Goal: Task Accomplishment & Management: Complete application form

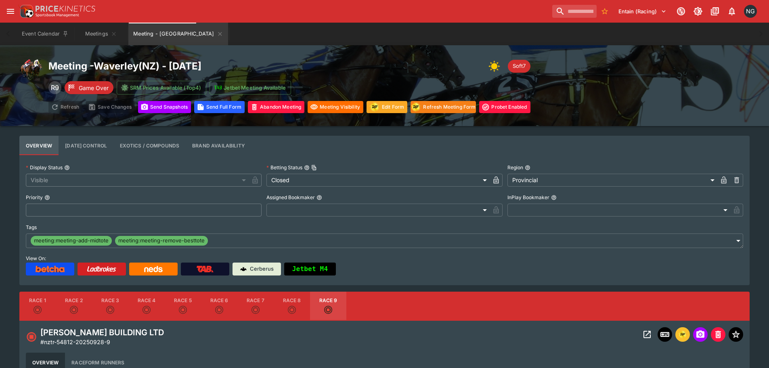
drag, startPoint x: 718, startPoint y: 66, endPoint x: 657, endPoint y: 48, distance: 64.0
click at [718, 66] on div "Meeting - [GEOGRAPHIC_DATA] ( [GEOGRAPHIC_DATA] ) - [DATE] Soft7 R9 Game Over S…" at bounding box center [384, 85] width 730 height 55
click at [217, 36] on icon "Meeting - Waverley" at bounding box center [220, 34] width 6 height 6
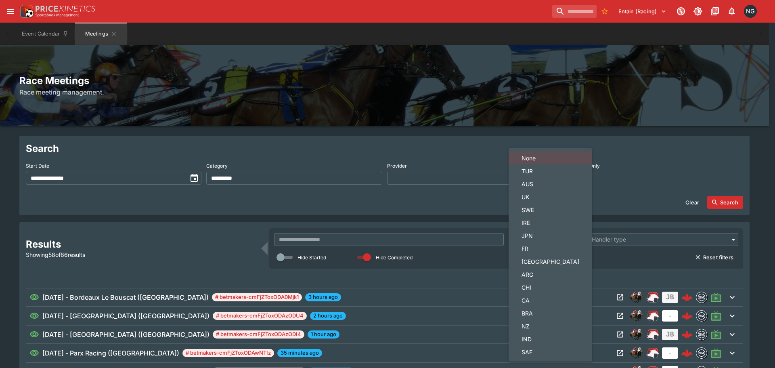
click at [528, 262] on span "[GEOGRAPHIC_DATA]" at bounding box center [550, 261] width 58 height 8
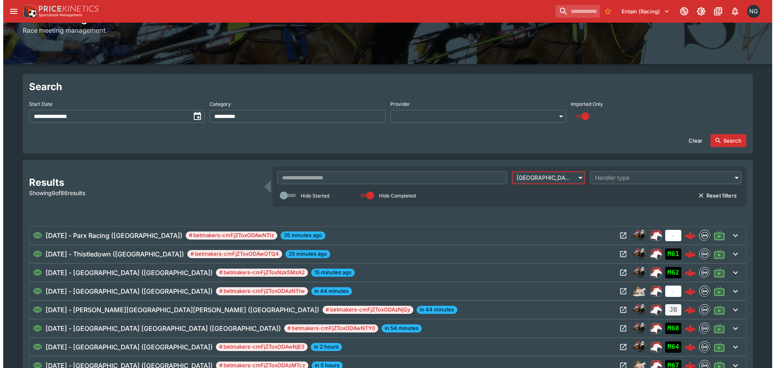
scroll to position [121, 0]
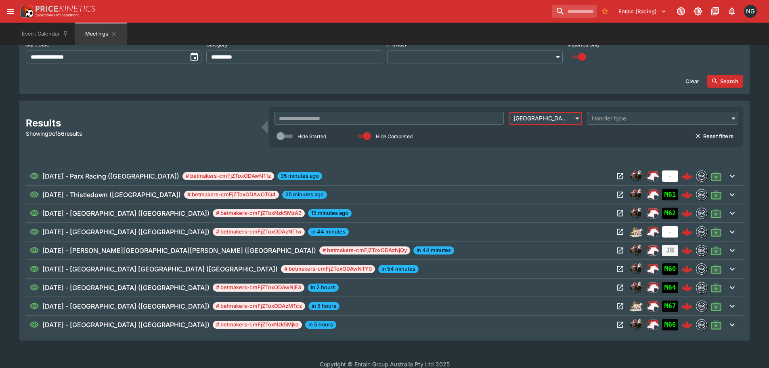
click at [545, 127] on div "​ USA *** ​ Handler type ​ Hide Started Hide Completed Reset filters" at bounding box center [506, 127] width 464 height 31
click at [548, 117] on body "**********" at bounding box center [384, 128] width 769 height 499
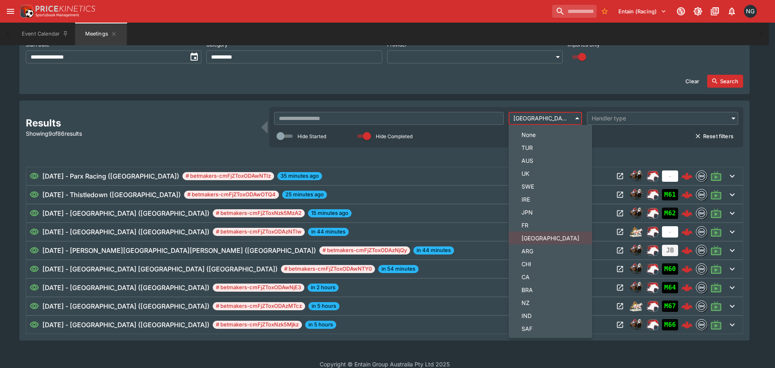
click at [533, 271] on li "CA" at bounding box center [551, 276] width 84 height 13
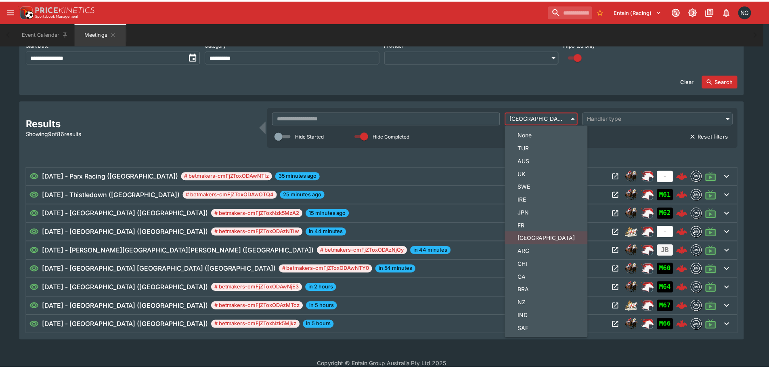
scroll to position [1, 0]
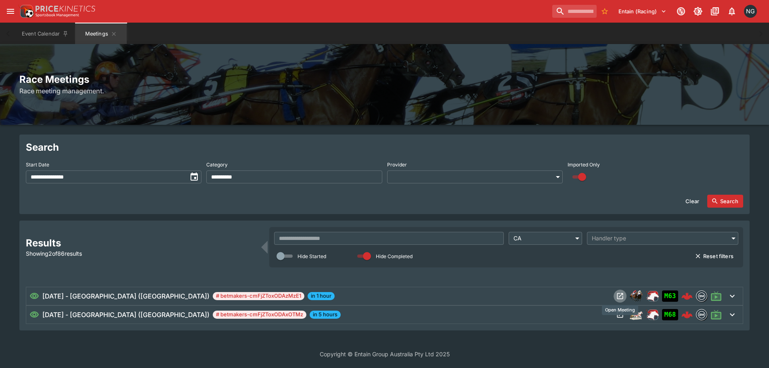
click at [617, 298] on icon "Open Meeting" at bounding box center [620, 296] width 8 height 8
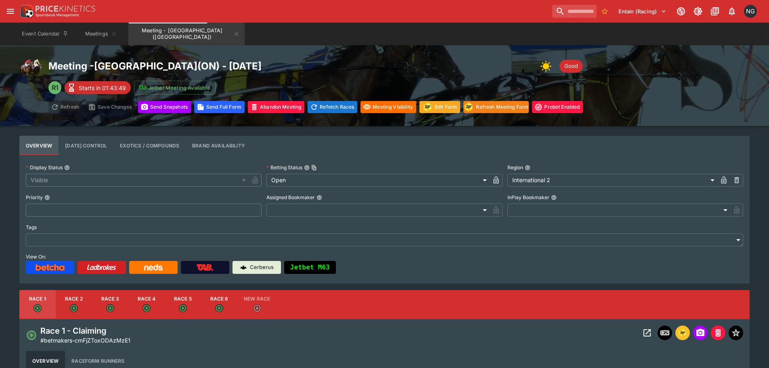
click at [411, 31] on div "Event Calendar Meetings Meeting - [GEOGRAPHIC_DATA] ([GEOGRAPHIC_DATA])" at bounding box center [384, 34] width 737 height 23
click at [88, 25] on button "Meetings" at bounding box center [101, 34] width 52 height 23
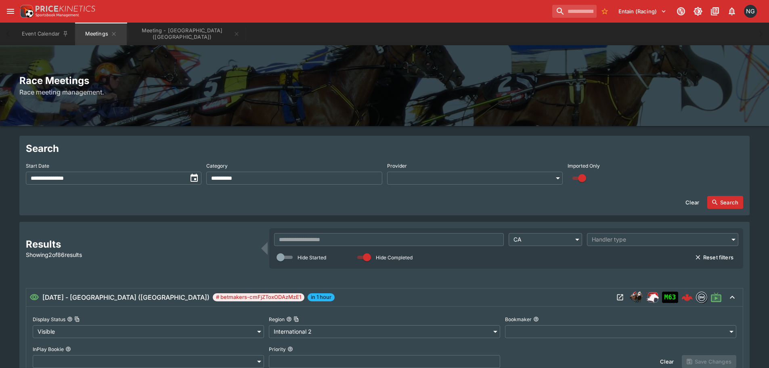
click at [543, 235] on body "**********" at bounding box center [384, 281] width 769 height 562
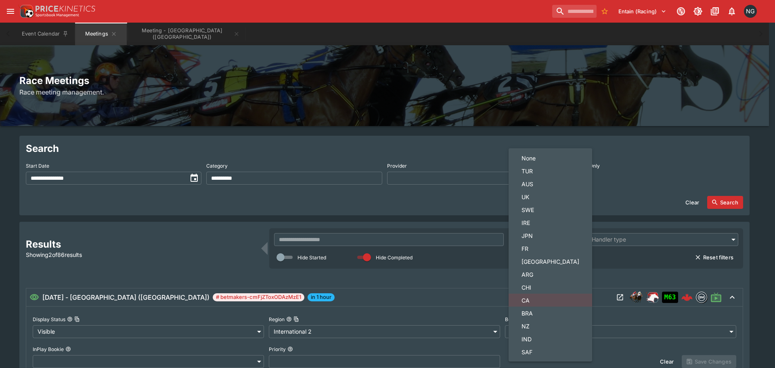
click at [532, 262] on span "[GEOGRAPHIC_DATA]" at bounding box center [550, 261] width 58 height 8
type input "***"
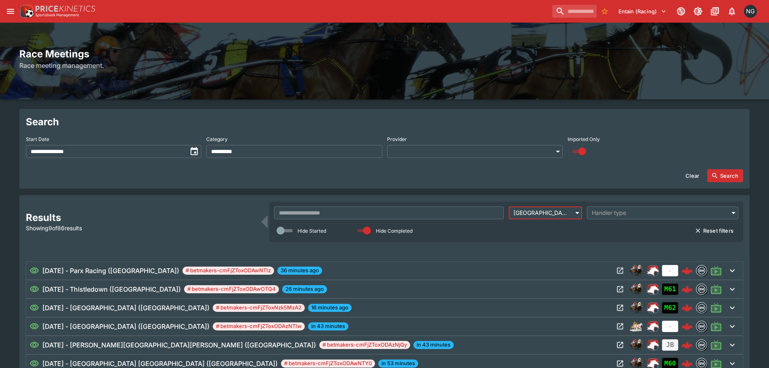
scroll to position [40, 0]
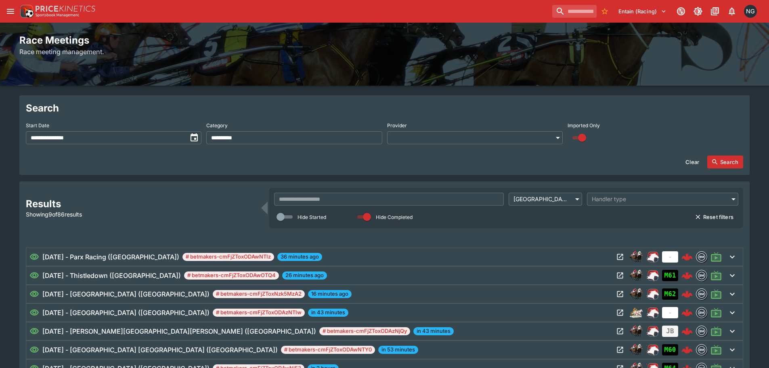
click at [463, 90] on div "**********" at bounding box center [384, 213] width 769 height 416
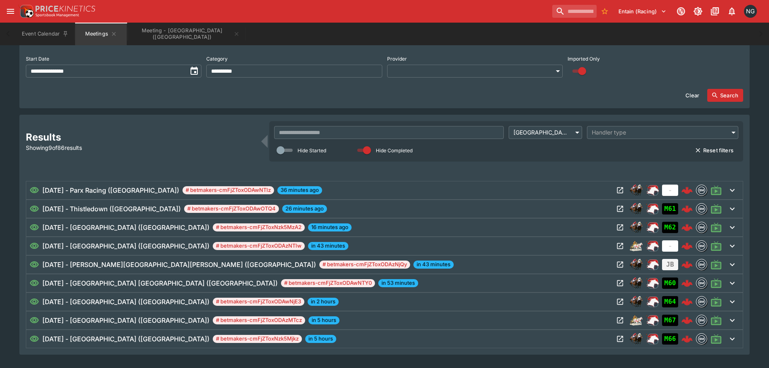
scroll to position [121, 0]
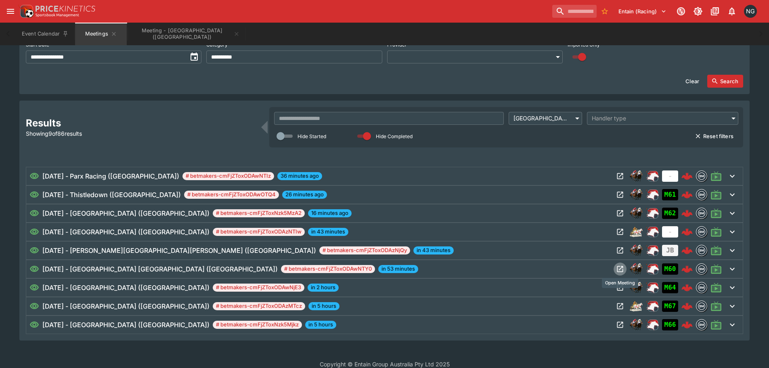
click at [617, 269] on icon "Open Meeting" at bounding box center [620, 269] width 6 height 6
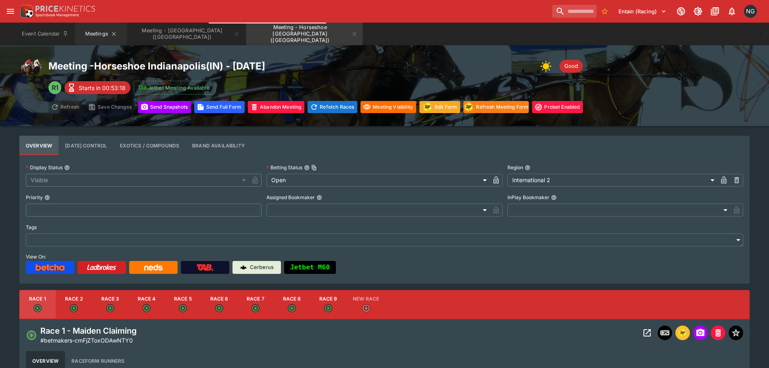
click at [87, 36] on button "Meetings" at bounding box center [101, 34] width 52 height 23
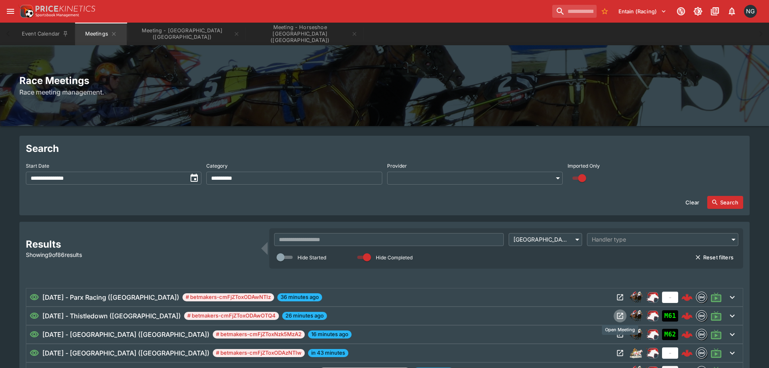
click at [621, 319] on icon "Open Meeting" at bounding box center [620, 316] width 8 height 8
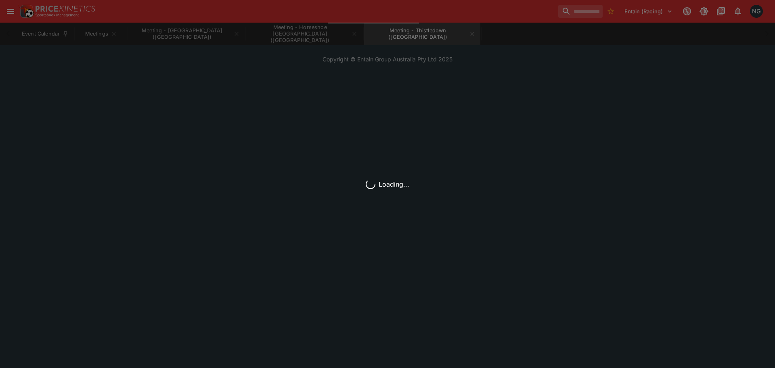
click at [97, 41] on div "Loading..." at bounding box center [387, 184] width 775 height 368
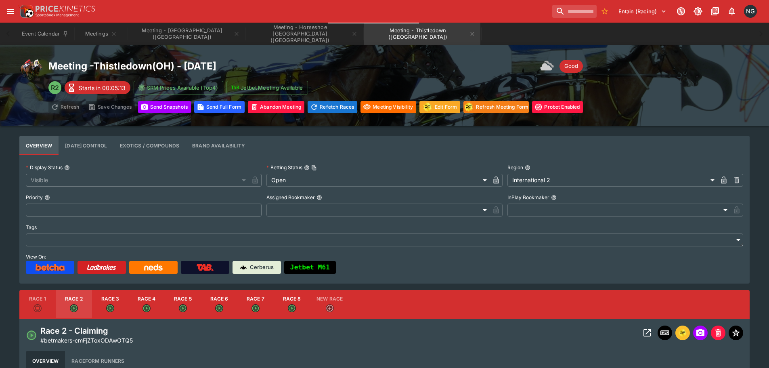
click at [97, 41] on button "Meetings" at bounding box center [101, 34] width 52 height 23
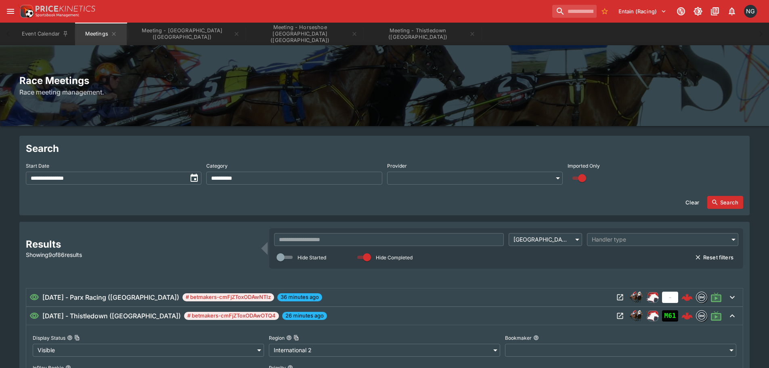
click at [597, 310] on div "[DATE] - Thistledown ([GEOGRAPHIC_DATA]) # betmakers-cmFjZToxODAwOTQ4 26 minute…" at bounding box center [384, 316] width 716 height 18
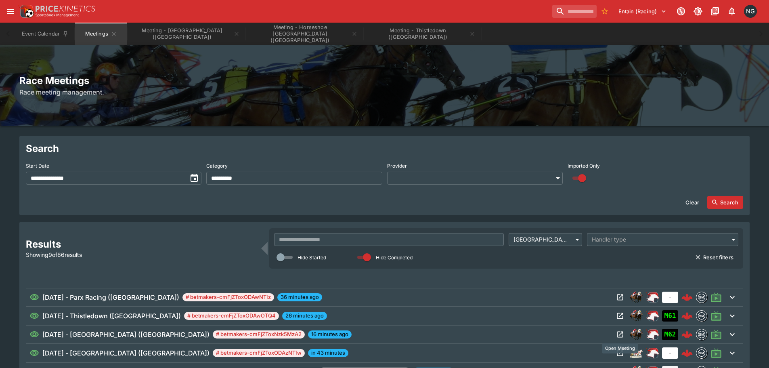
click at [622, 334] on icon "Open Meeting" at bounding box center [620, 334] width 8 height 8
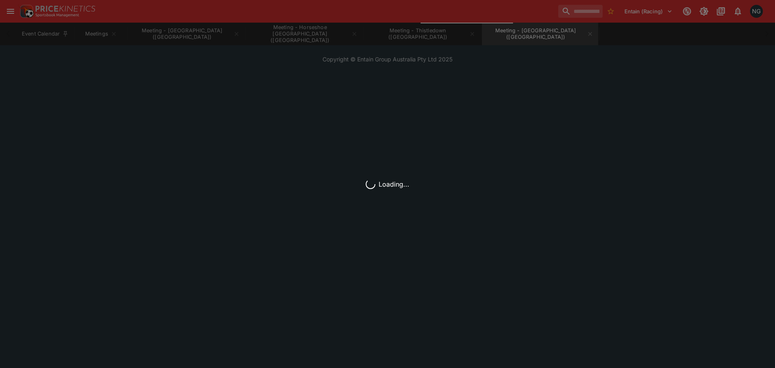
click at [101, 38] on div "Loading..." at bounding box center [387, 184] width 775 height 368
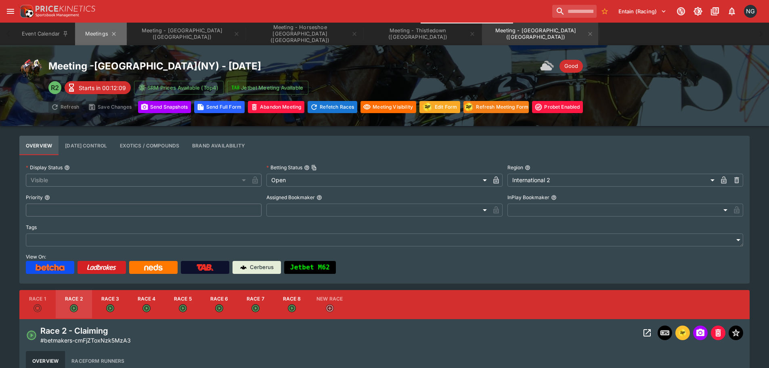
click at [101, 38] on button "Meetings" at bounding box center [101, 34] width 52 height 23
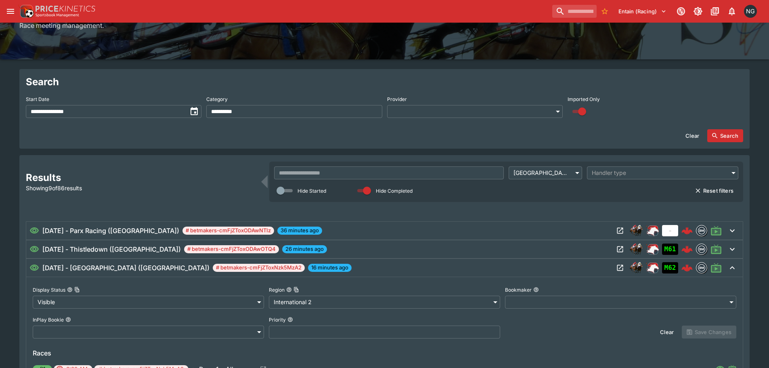
scroll to position [161, 0]
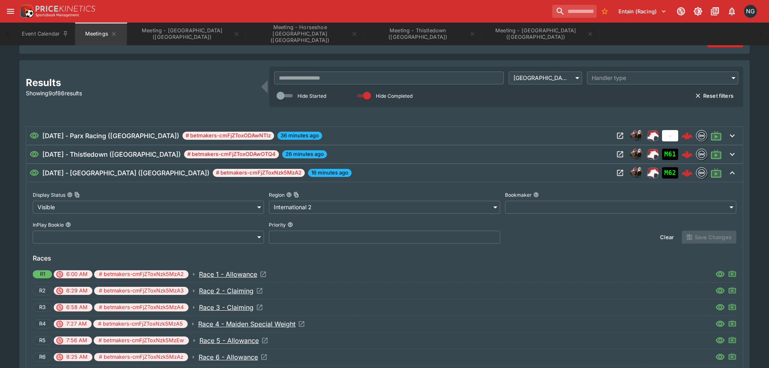
click at [544, 180] on div "[DATE] - [GEOGRAPHIC_DATA] ([GEOGRAPHIC_DATA]) # betmakers-cmFjZToxNzk5MzA2 16 …" at bounding box center [384, 173] width 716 height 18
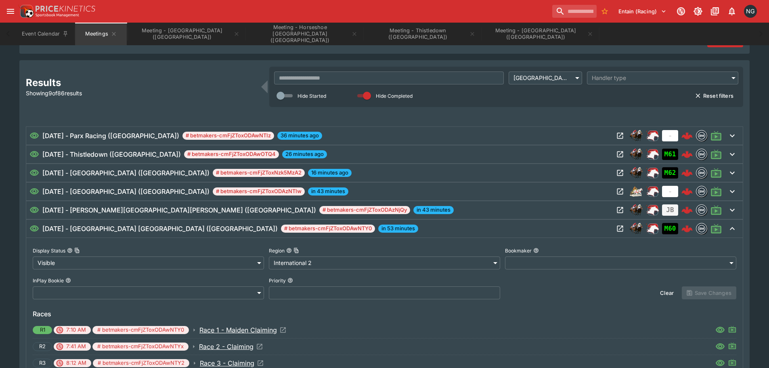
click at [594, 229] on div "[DATE] - [GEOGRAPHIC_DATA] [GEOGRAPHIC_DATA] ([GEOGRAPHIC_DATA]) # betmakers-cm…" at bounding box center [321, 229] width 584 height 10
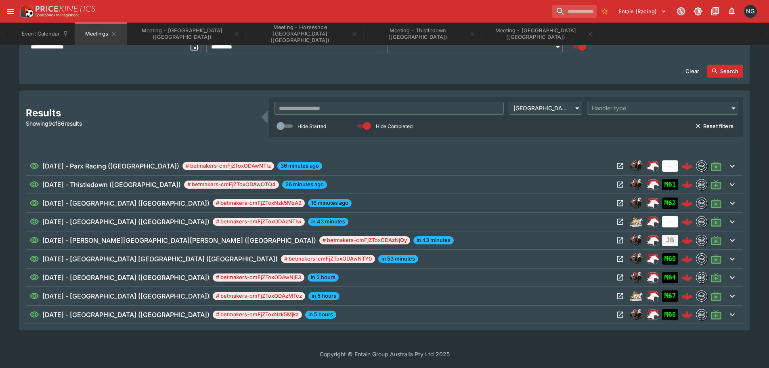
scroll to position [131, 0]
click at [619, 276] on icon "Open Meeting" at bounding box center [620, 277] width 8 height 8
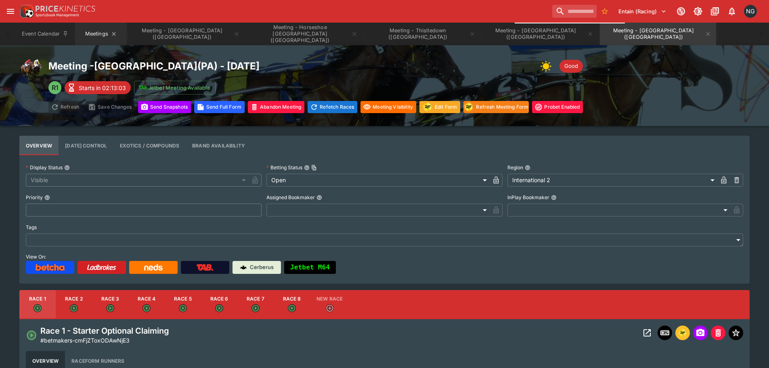
click at [96, 38] on button "Meetings" at bounding box center [101, 34] width 52 height 23
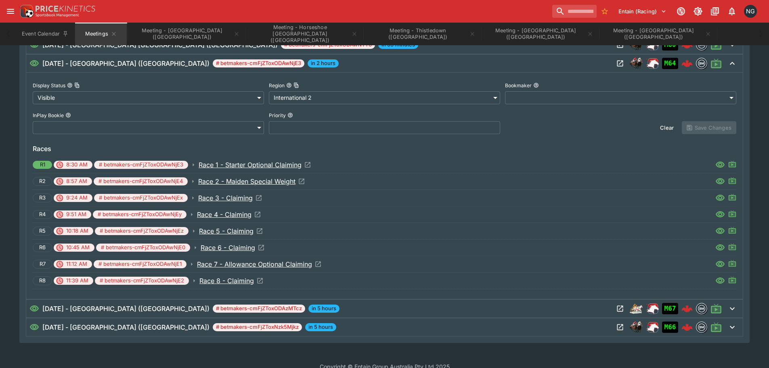
scroll to position [358, 0]
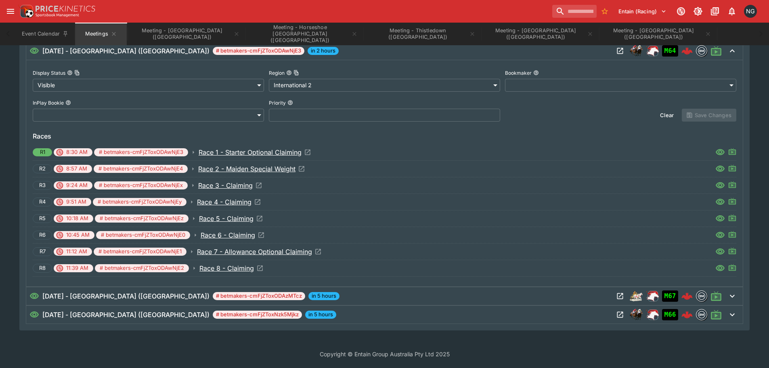
click at [618, 294] on icon "Open Meeting" at bounding box center [620, 296] width 8 height 8
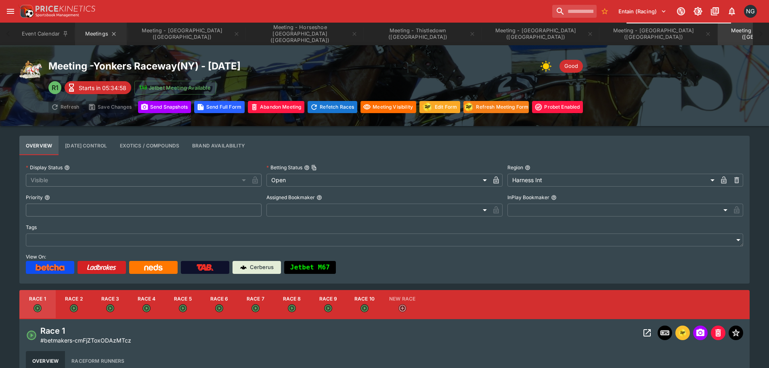
click at [96, 36] on button "Meetings" at bounding box center [101, 34] width 52 height 23
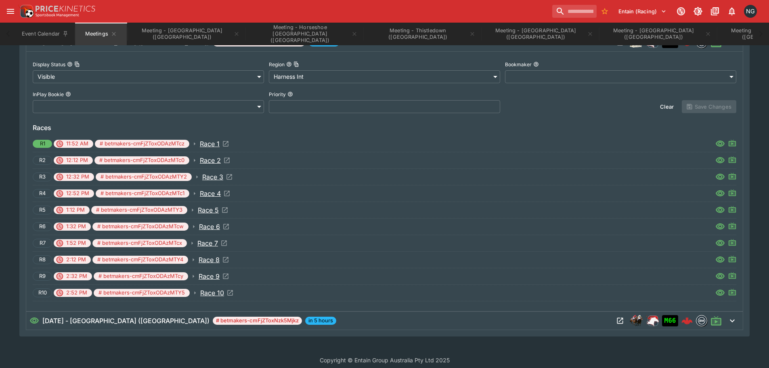
scroll to position [617, 0]
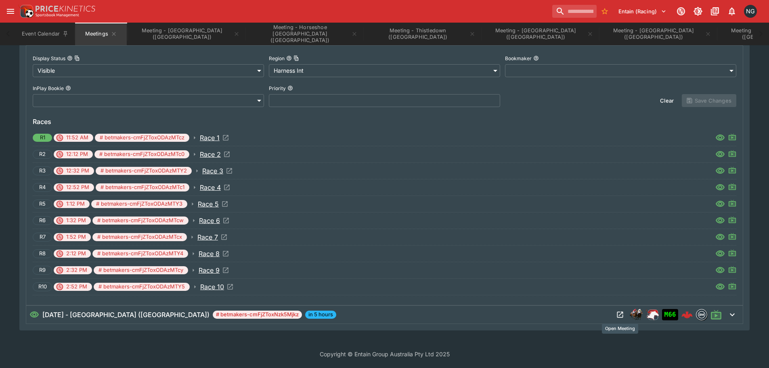
click at [617, 314] on icon "Open Meeting" at bounding box center [620, 315] width 6 height 6
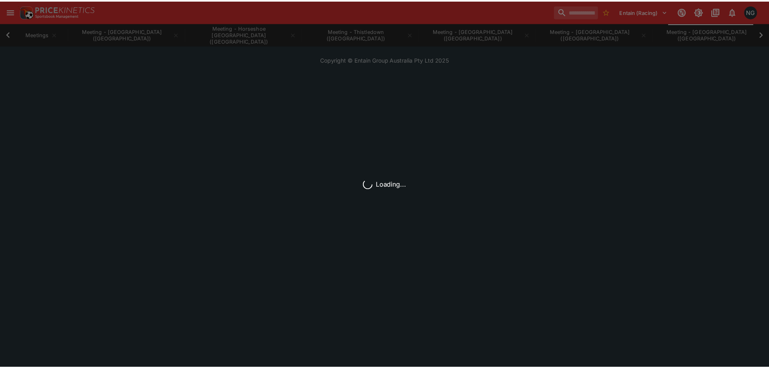
scroll to position [0, 79]
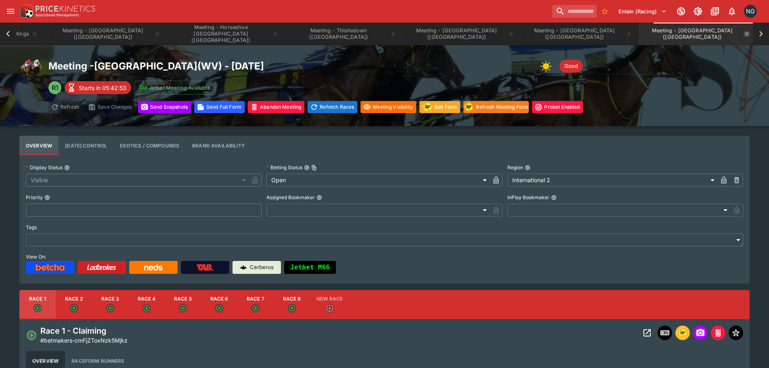
click at [743, 35] on icon "Meeting - Yonkers Raceway (USA)" at bounding box center [746, 34] width 6 height 6
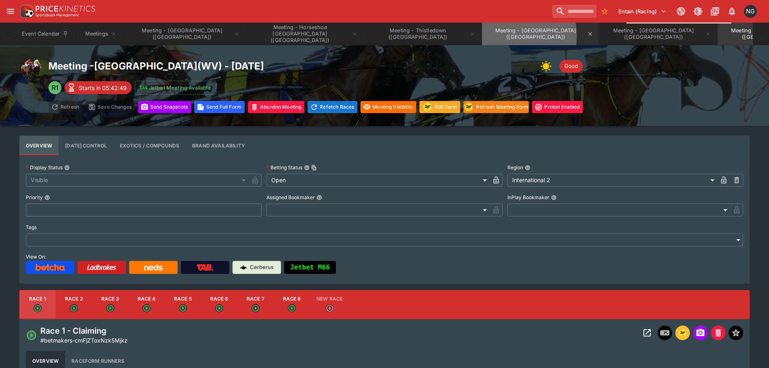
click at [482, 36] on button "Meeting - [GEOGRAPHIC_DATA] ([GEOGRAPHIC_DATA])" at bounding box center [540, 34] width 116 height 23
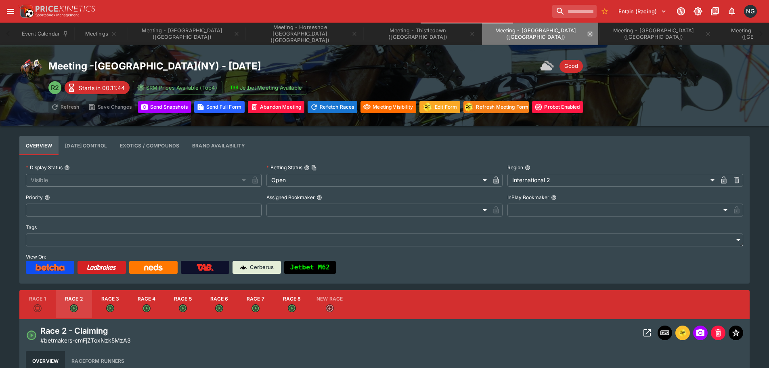
click at [587, 33] on icon "Meeting - Finger Lakes (USA)" at bounding box center [590, 34] width 6 height 6
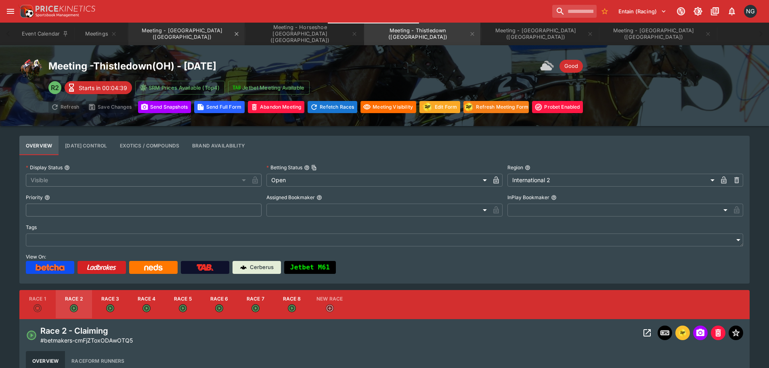
click at [157, 35] on button "Meeting - [GEOGRAPHIC_DATA] ([GEOGRAPHIC_DATA])" at bounding box center [186, 34] width 116 height 23
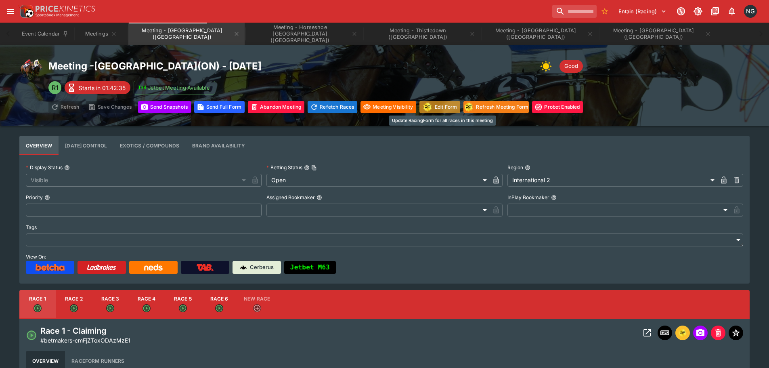
click at [435, 107] on button "Edit Form" at bounding box center [439, 107] width 41 height 12
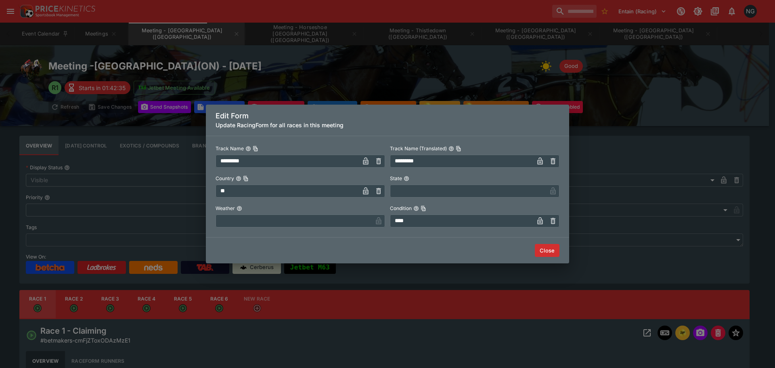
click at [295, 211] on label "Weather" at bounding box center [301, 208] width 170 height 12
click at [242, 211] on button "Weather" at bounding box center [240, 208] width 6 height 6
click at [295, 213] on label "Weather" at bounding box center [301, 208] width 170 height 12
click at [242, 211] on button "Weather" at bounding box center [240, 208] width 6 height 6
click at [295, 213] on label "Weather" at bounding box center [301, 208] width 170 height 12
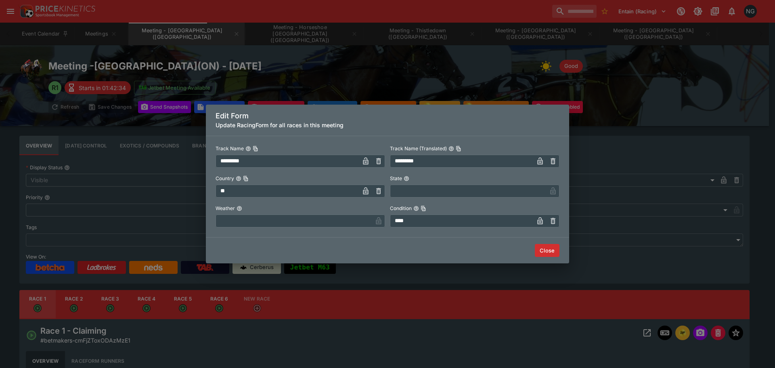
click at [242, 211] on button "Weather" at bounding box center [240, 208] width 6 height 6
click at [295, 220] on input "text" at bounding box center [294, 220] width 157 height 13
type input "****"
click at [555, 252] on button "Close" at bounding box center [547, 250] width 25 height 13
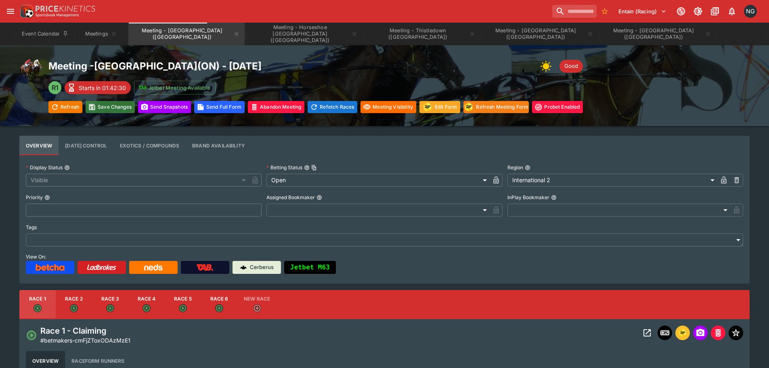
click at [113, 110] on button "Save Changes" at bounding box center [110, 107] width 49 height 12
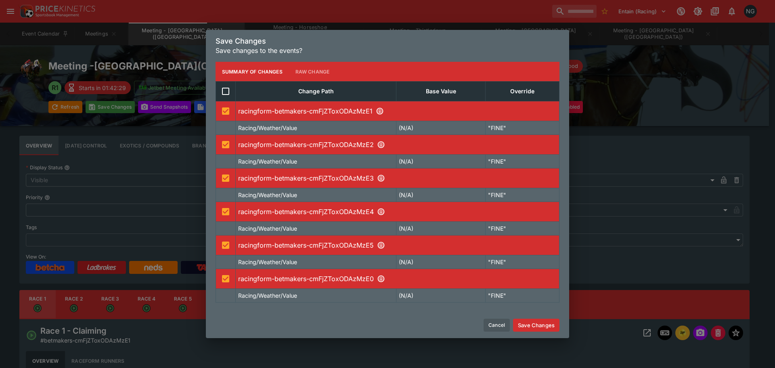
click at [557, 322] on button "Save Changes" at bounding box center [536, 324] width 46 height 13
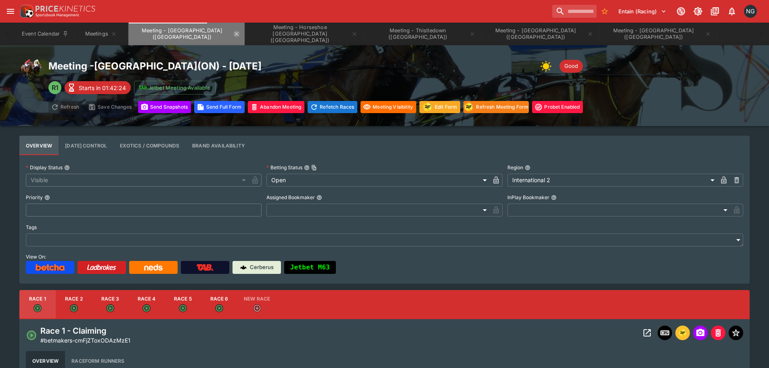
click at [233, 34] on icon "Meeting - Fort Erie (CA)" at bounding box center [236, 34] width 6 height 6
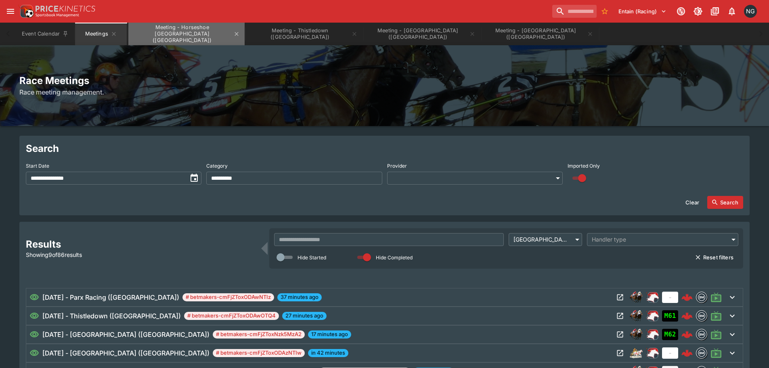
click at [191, 39] on button "Meeting - Horseshoe [GEOGRAPHIC_DATA] ([GEOGRAPHIC_DATA])" at bounding box center [186, 34] width 116 height 23
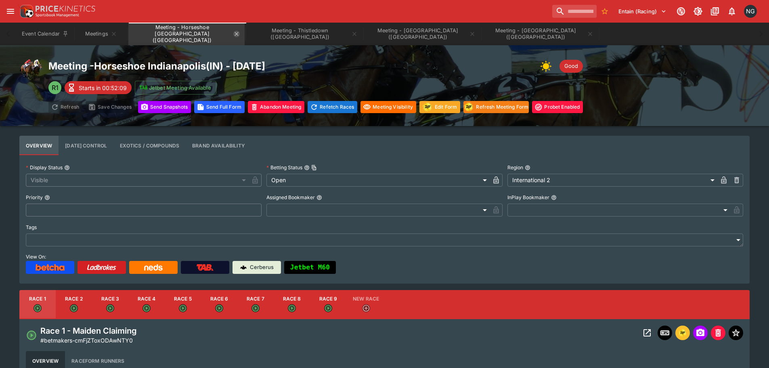
click at [236, 33] on icon "Meeting - Horseshoe Indianapolis (USA)" at bounding box center [236, 34] width 6 height 6
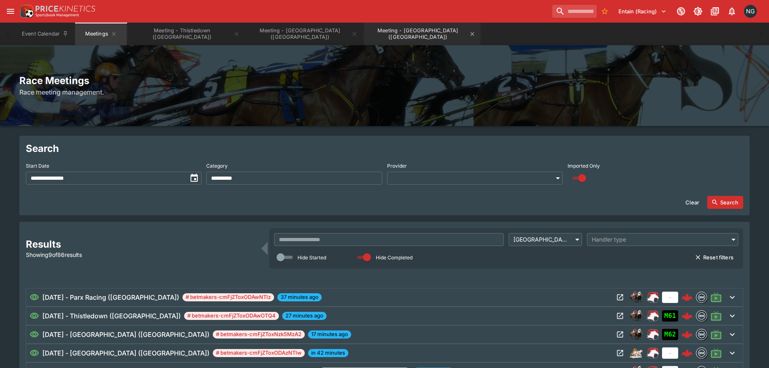
click at [373, 33] on button "Meeting - [GEOGRAPHIC_DATA] ([GEOGRAPHIC_DATA])" at bounding box center [422, 34] width 116 height 23
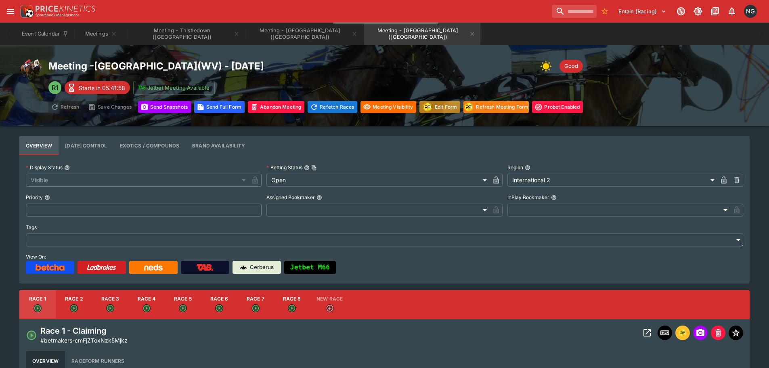
click at [440, 101] on button "Edit Form" at bounding box center [439, 107] width 41 height 12
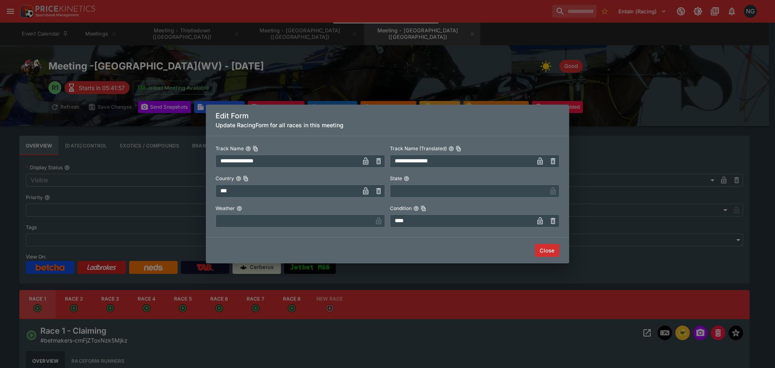
click at [294, 213] on label "Weather" at bounding box center [301, 208] width 170 height 12
click at [242, 211] on button "Weather" at bounding box center [240, 208] width 6 height 6
click at [293, 218] on input "text" at bounding box center [294, 220] width 157 height 13
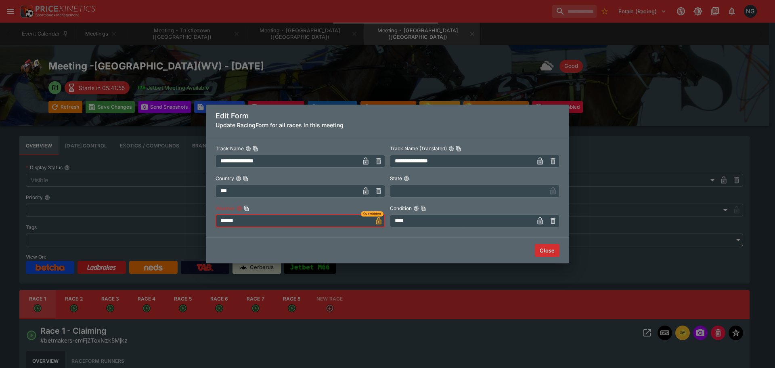
type input "******"
click at [548, 248] on button "Close" at bounding box center [547, 250] width 25 height 13
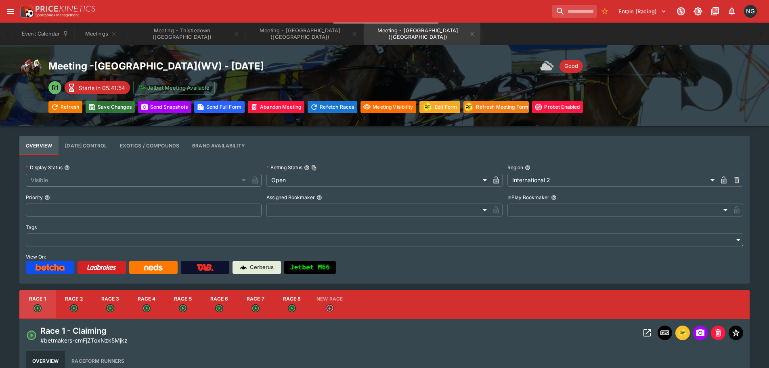
click at [111, 104] on button "Save Changes" at bounding box center [110, 107] width 49 height 12
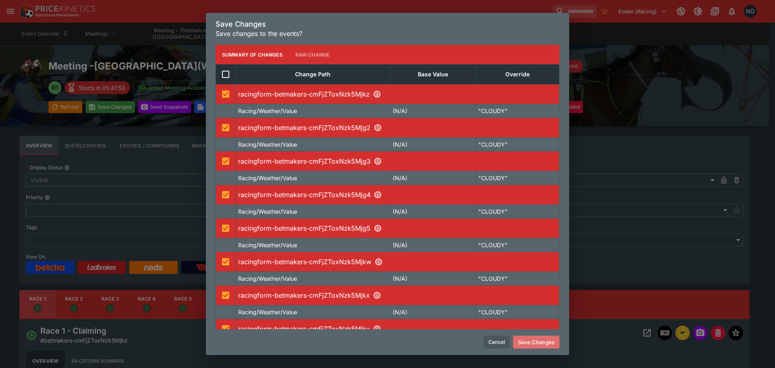
click at [555, 339] on button "Save Changes" at bounding box center [536, 341] width 46 height 13
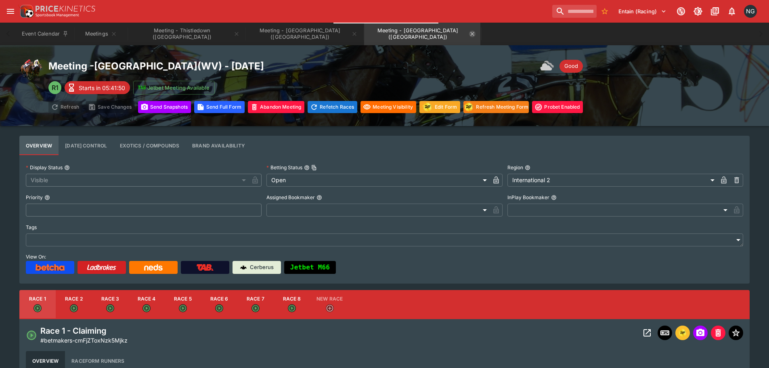
click at [471, 33] on icon "Meeting - Mountaineer Park (USA)" at bounding box center [473, 34] width 4 height 4
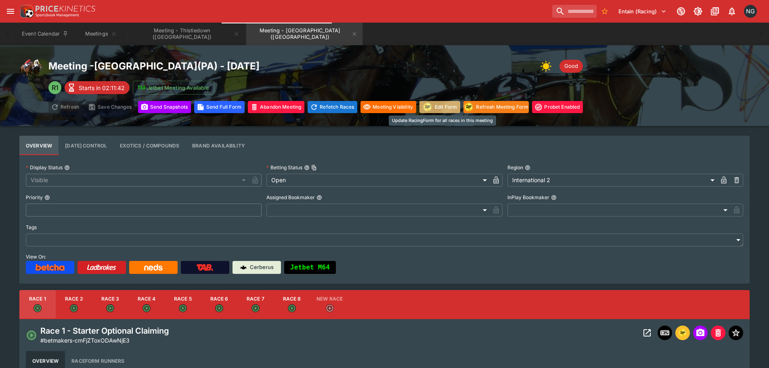
click at [425, 109] on img "racingform" at bounding box center [427, 107] width 11 height 10
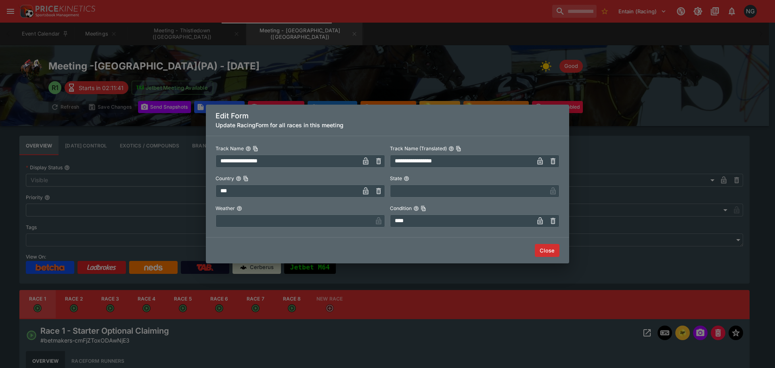
click at [340, 226] on input "text" at bounding box center [294, 220] width 157 height 13
type input "****"
click at [544, 249] on button "Close" at bounding box center [547, 250] width 25 height 13
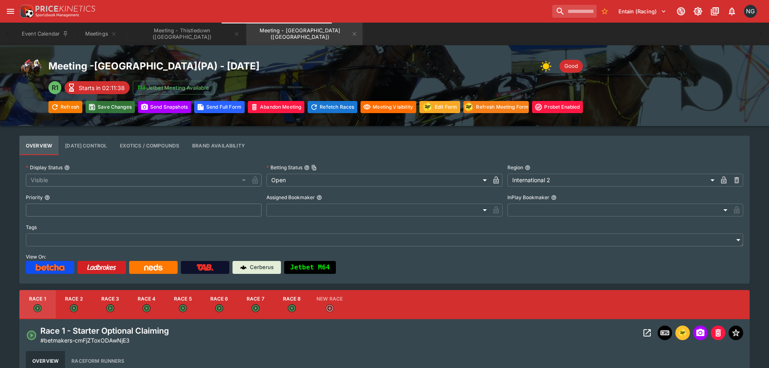
click at [112, 110] on button "Save Changes" at bounding box center [110, 107] width 49 height 12
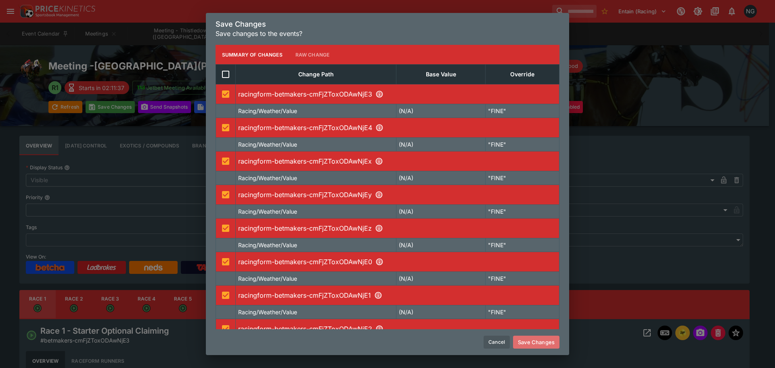
click at [523, 337] on button "Save Changes" at bounding box center [536, 341] width 46 height 13
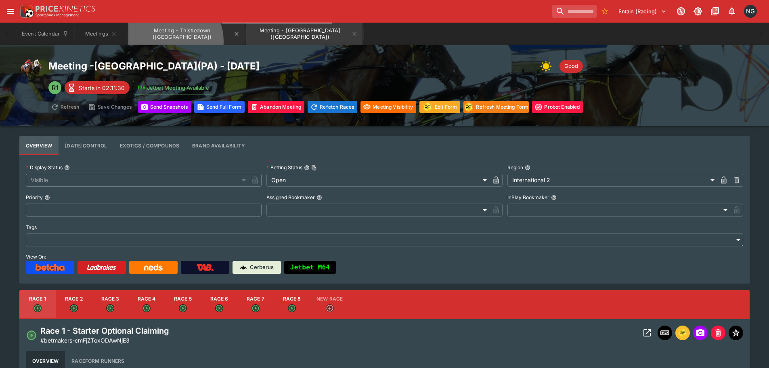
click at [170, 41] on button "Meeting - Thistledown ([GEOGRAPHIC_DATA])" at bounding box center [186, 34] width 116 height 23
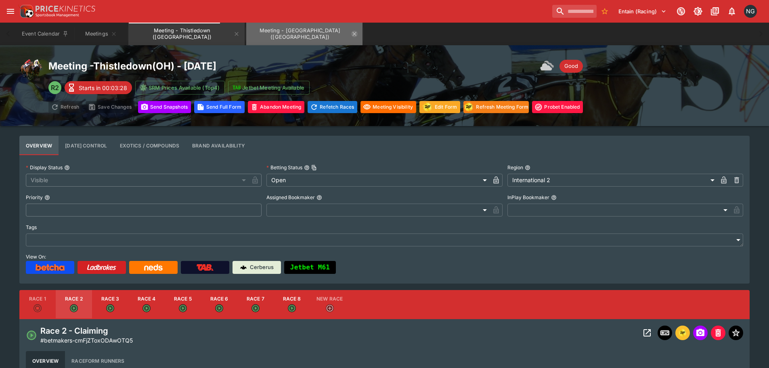
click at [351, 34] on icon "Meeting - Presque Isle Downs (USA)" at bounding box center [354, 34] width 6 height 6
click at [233, 33] on icon "Meeting - Thistledown (USA)" at bounding box center [236, 34] width 6 height 6
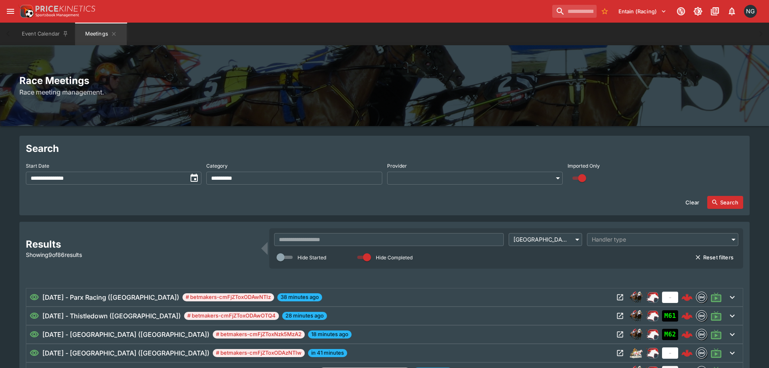
click at [316, 35] on div "Event Calendar Meetings" at bounding box center [384, 34] width 737 height 23
click at [460, 234] on input "text" at bounding box center [389, 239] width 230 height 13
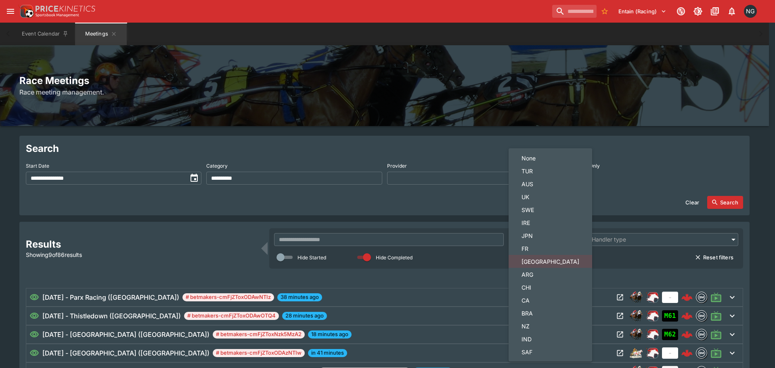
click at [556, 310] on span "BRA" at bounding box center [550, 313] width 58 height 8
type input "***"
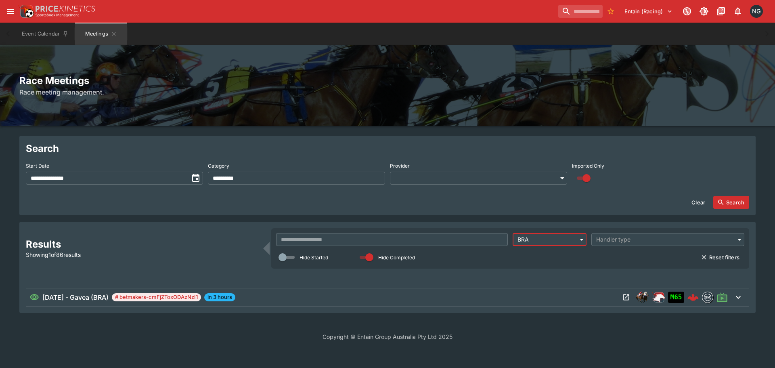
click at [628, 300] on icon "Open Meeting" at bounding box center [626, 297] width 8 height 8
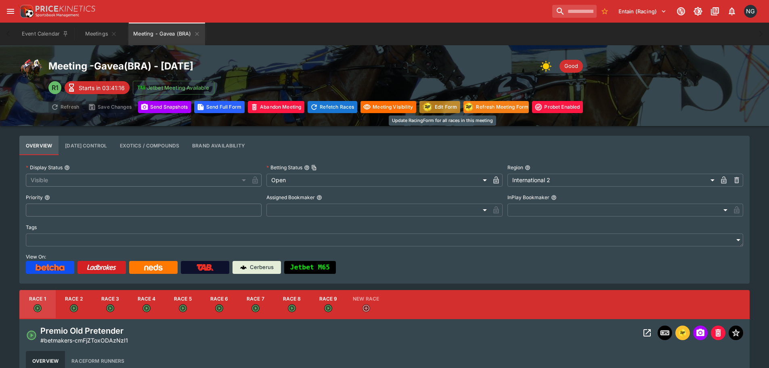
click at [441, 111] on button "Edit Form" at bounding box center [439, 107] width 41 height 12
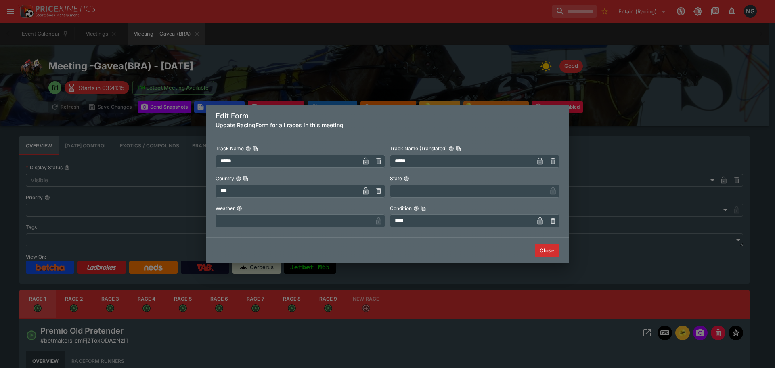
click at [345, 227] on input "text" at bounding box center [294, 220] width 157 height 13
type input "****"
click at [539, 244] on button "Close" at bounding box center [547, 250] width 25 height 13
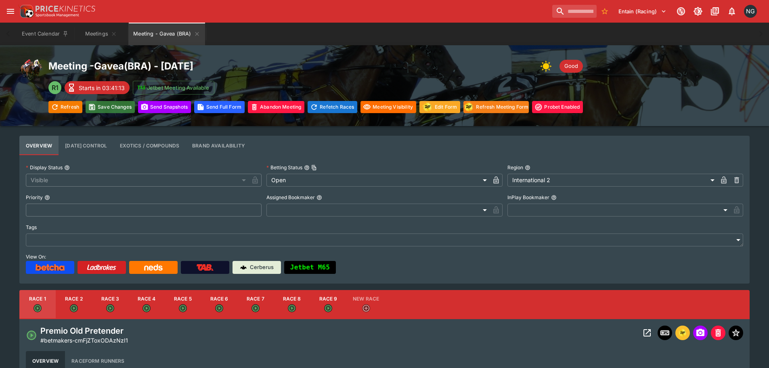
click at [99, 111] on button "Save Changes" at bounding box center [110, 107] width 49 height 12
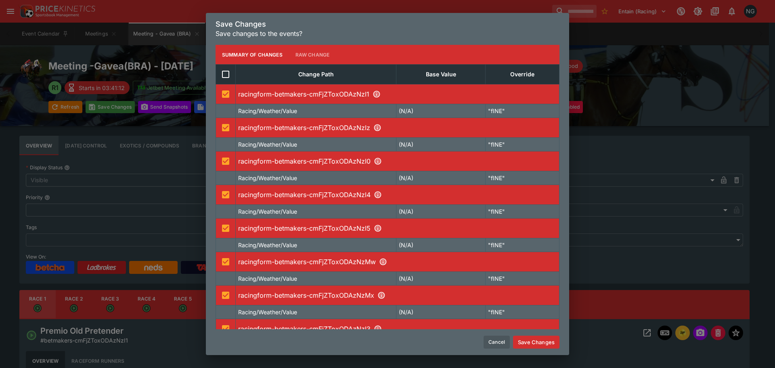
click at [543, 342] on button "Save Changes" at bounding box center [536, 341] width 46 height 13
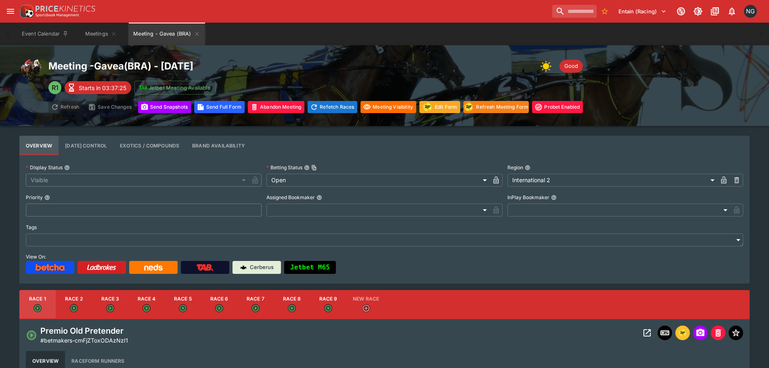
drag, startPoint x: 384, startPoint y: 36, endPoint x: 354, endPoint y: 36, distance: 29.5
click at [383, 36] on div "Event Calendar Meetings Meeting - [GEOGRAPHIC_DATA] ([GEOGRAPHIC_DATA])" at bounding box center [384, 34] width 737 height 23
click at [200, 34] on icon "Meeting - Gavea (BRA)" at bounding box center [197, 34] width 6 height 6
